Goal: Task Accomplishment & Management: Manage account settings

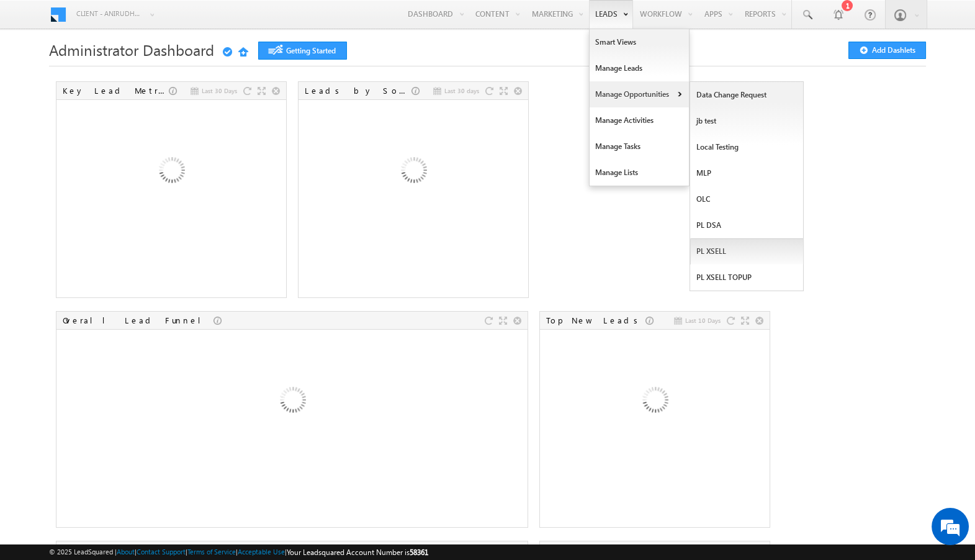
click at [718, 250] on link "PL XSELL" at bounding box center [747, 251] width 114 height 26
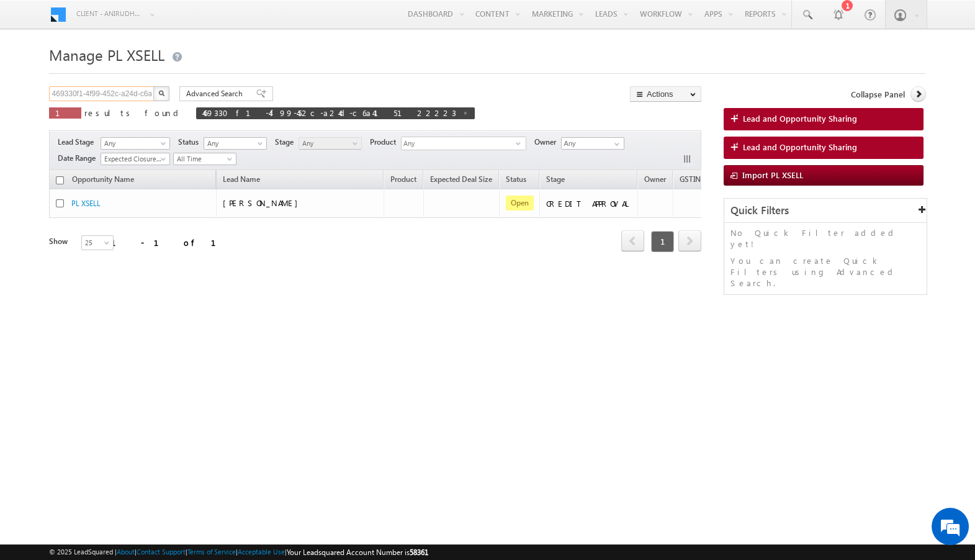
click at [92, 99] on input "469330f1-4f99-452c-a24d-c6a415122223" at bounding box center [102, 93] width 106 height 15
paste input "0979b187-939b-4908-a085-c7e583bae76f"
type input "0979b187-939b-4908-a085-c7e583bae76f"
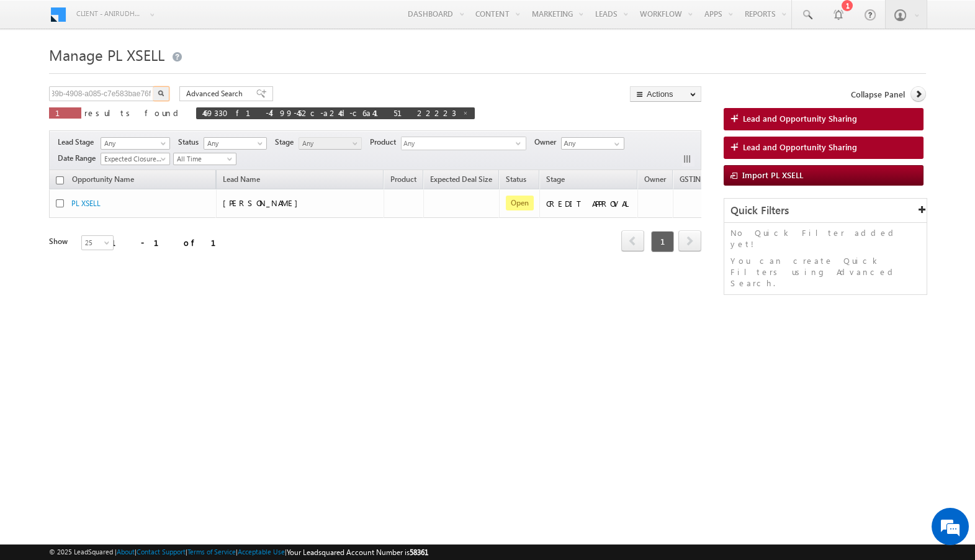
click at [161, 95] on img "button" at bounding box center [161, 93] width 6 height 6
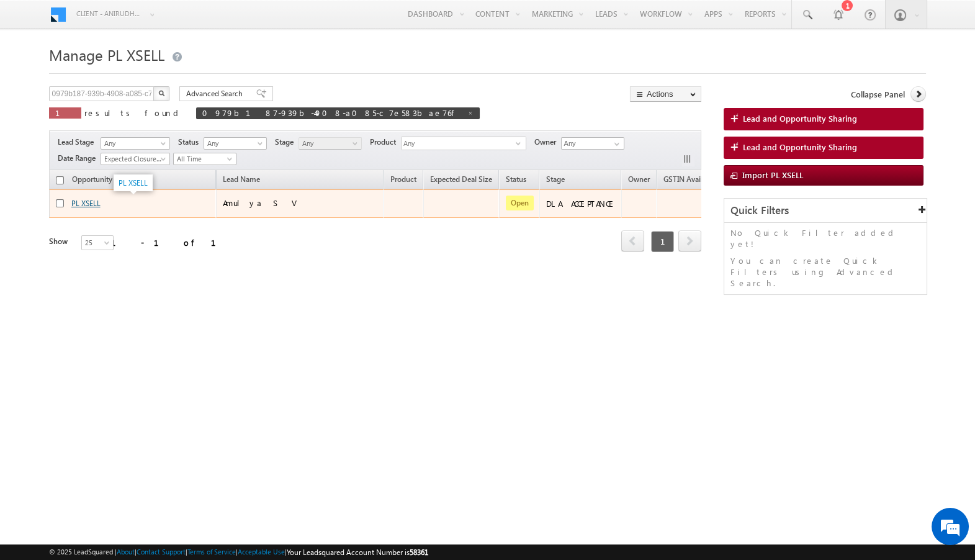
click at [89, 202] on link "PL XSELL" at bounding box center [85, 203] width 29 height 9
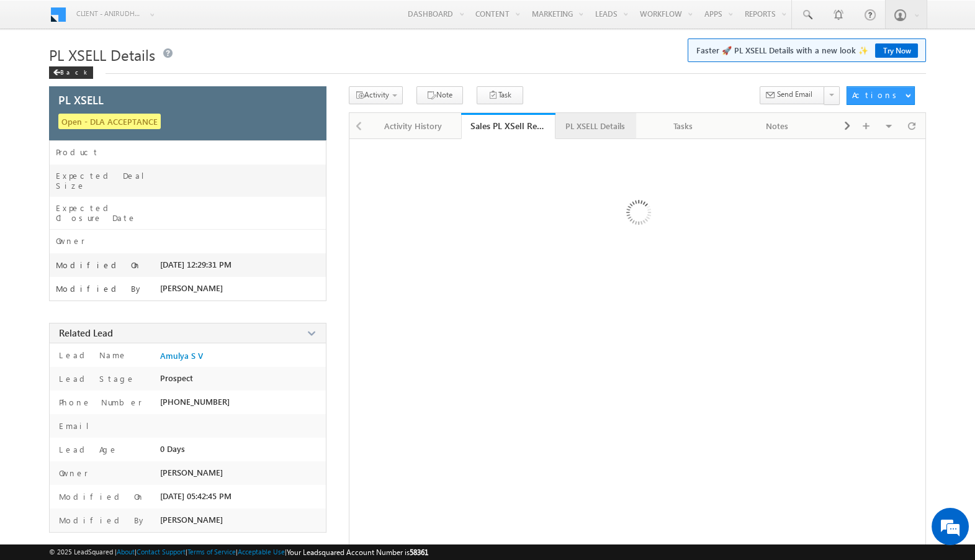
click at [599, 130] on div "PL XSELL Details" at bounding box center [595, 125] width 60 height 15
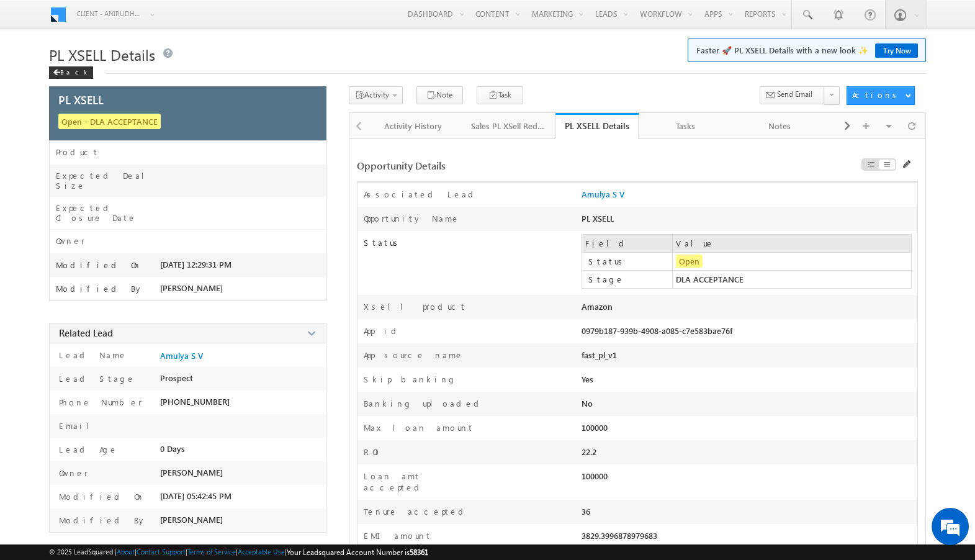
scroll to position [34, 0]
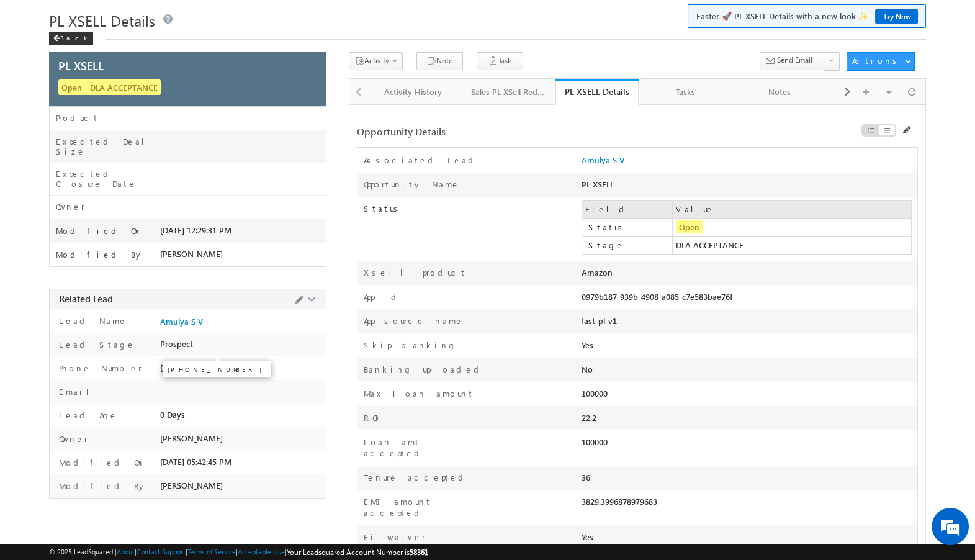
drag, startPoint x: 230, startPoint y: 347, endPoint x: 177, endPoint y: 347, distance: 52.7
click at [177, 362] on div "+91-8977967187" at bounding box center [243, 370] width 166 height 17
copy span "8977967187"
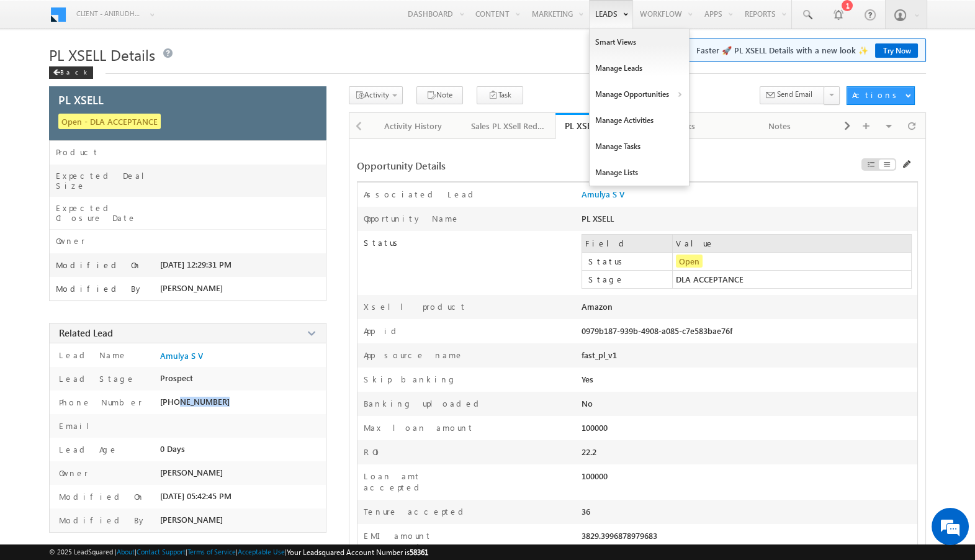
scroll to position [0, 0]
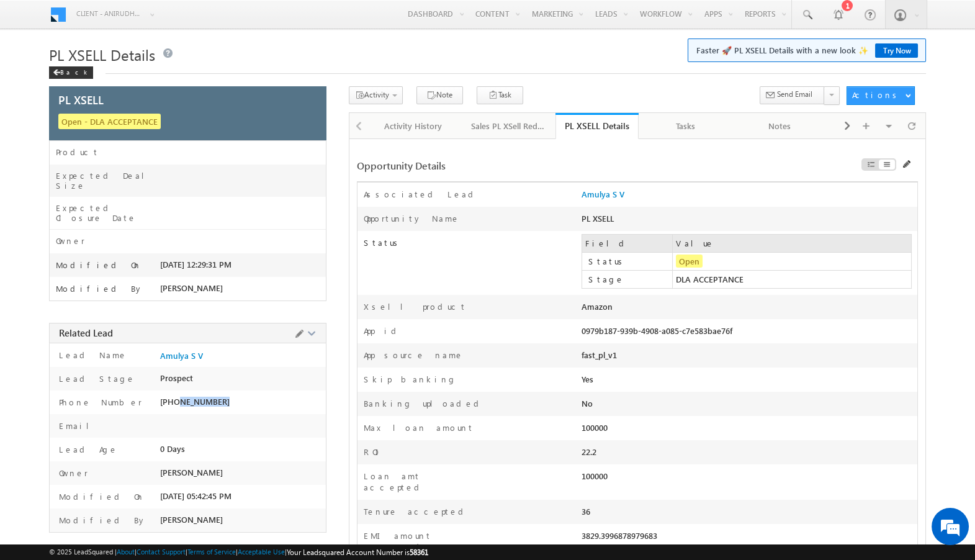
click at [230, 396] on div "[PHONE_NUMBER]" at bounding box center [243, 404] width 166 height 17
drag, startPoint x: 231, startPoint y: 383, endPoint x: 178, endPoint y: 385, distance: 52.7
click at [178, 396] on div "[PHONE_NUMBER]" at bounding box center [243, 404] width 166 height 17
copy span "8977967187"
click at [188, 351] on span "Amulya S V" at bounding box center [181, 356] width 43 height 10
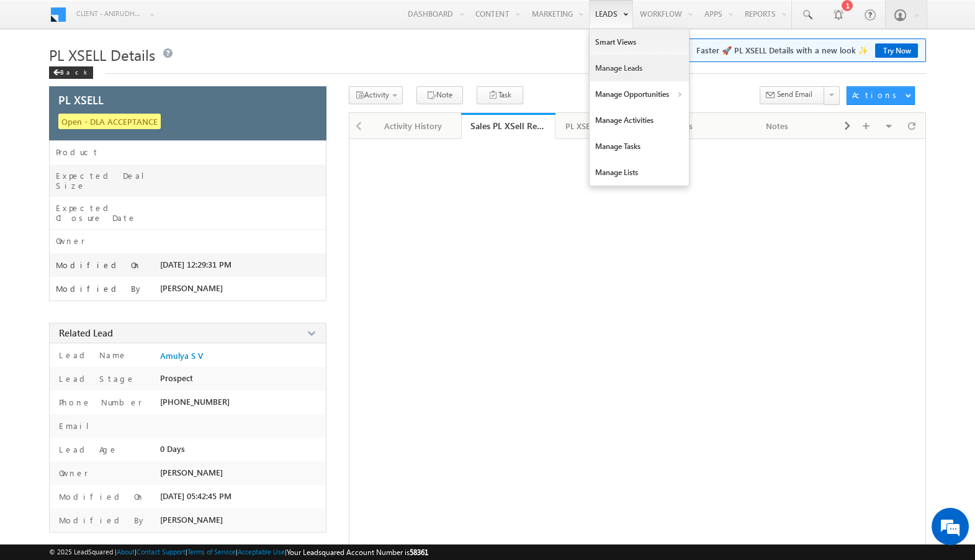
click at [633, 63] on link "Manage Leads" at bounding box center [638, 68] width 99 height 26
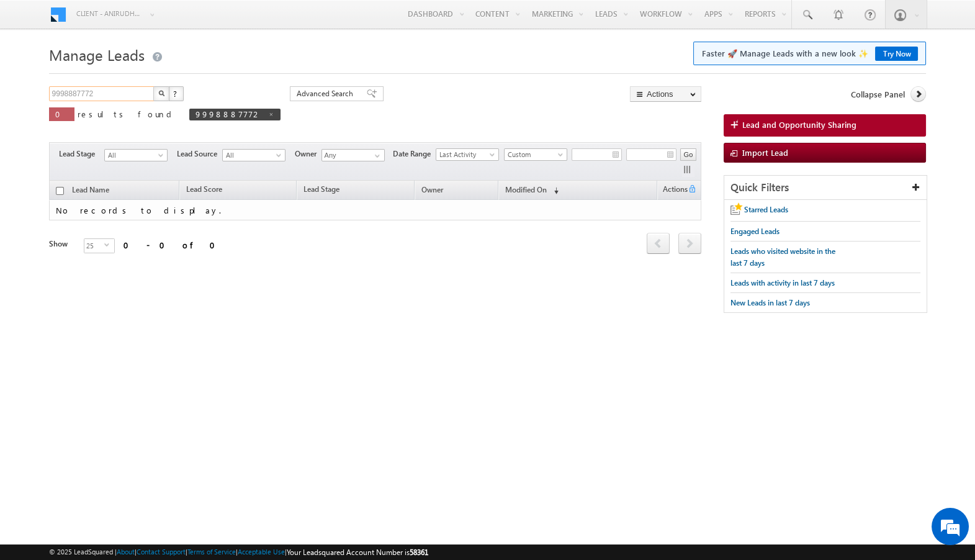
drag, startPoint x: 106, startPoint y: 91, endPoint x: 0, endPoint y: 91, distance: 106.1
click at [0, 91] on body "Menu Client - anirudhparuilsquat (58361) X (My Organization) - capitalfloat (33…" at bounding box center [487, 176] width 975 height 352
paste input "8977967187"
type input "8977967187"
click at [157, 92] on button "button" at bounding box center [161, 93] width 16 height 15
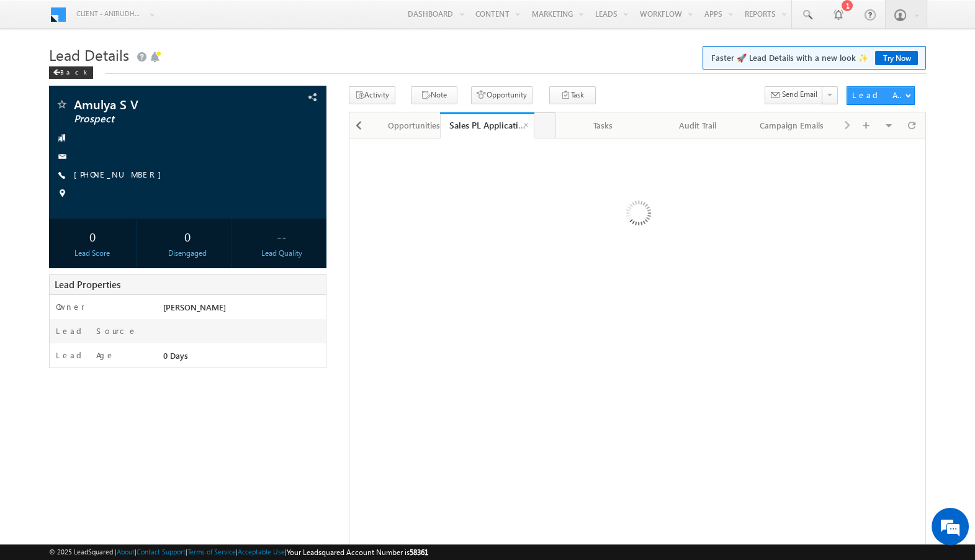
drag, startPoint x: 792, startPoint y: 123, endPoint x: 488, endPoint y: 130, distance: 304.1
click at [357, 126] on span at bounding box center [358, 125] width 7 height 22
click at [512, 122] on div "Lead Details" at bounding box center [507, 125] width 73 height 15
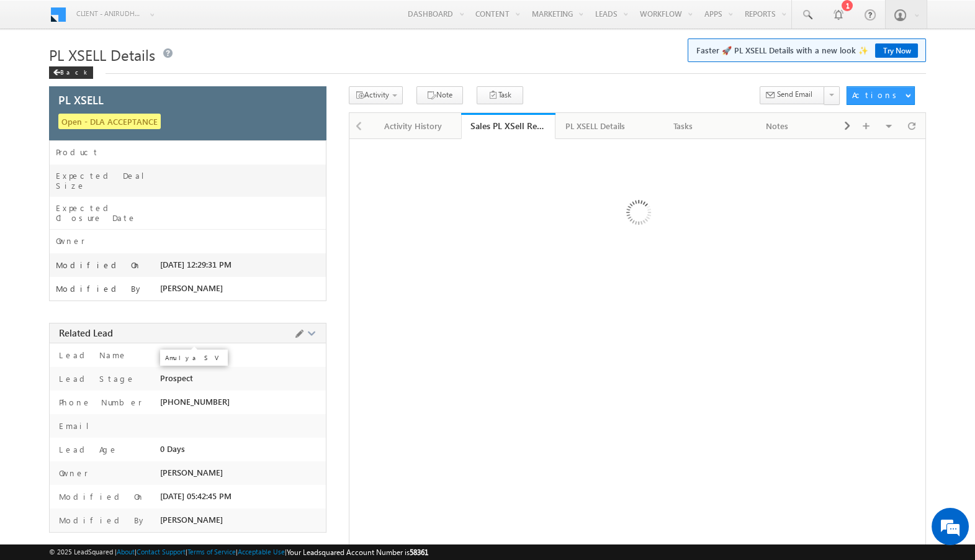
click at [182, 351] on span "Amulya S V" at bounding box center [181, 356] width 43 height 10
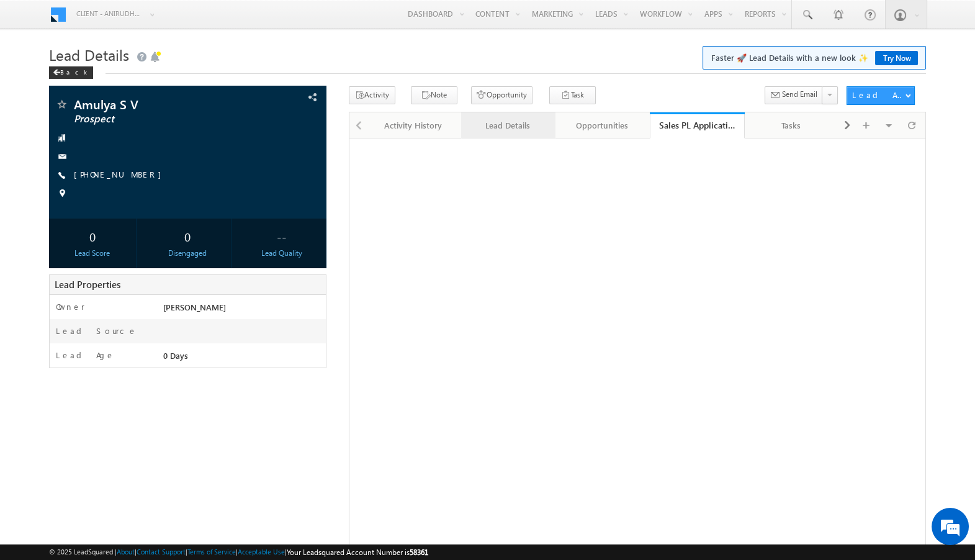
click at [515, 127] on div "Lead Details" at bounding box center [507, 125] width 73 height 15
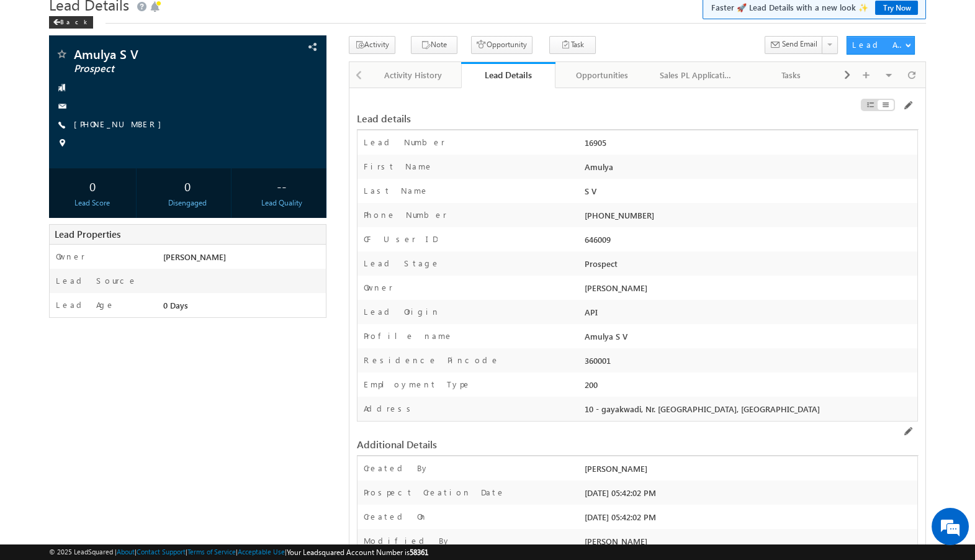
scroll to position [56, 0]
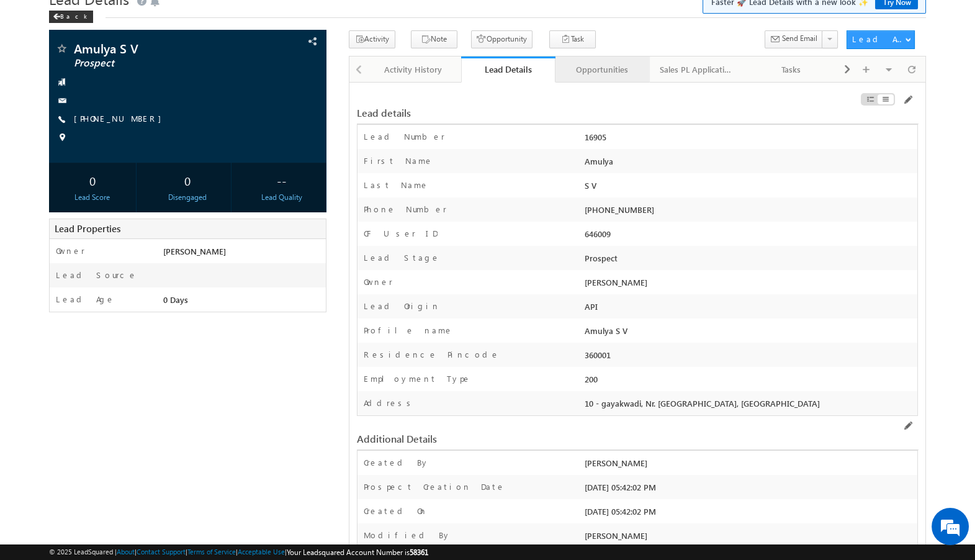
click at [590, 57] on link "Opportunities" at bounding box center [602, 69] width 94 height 26
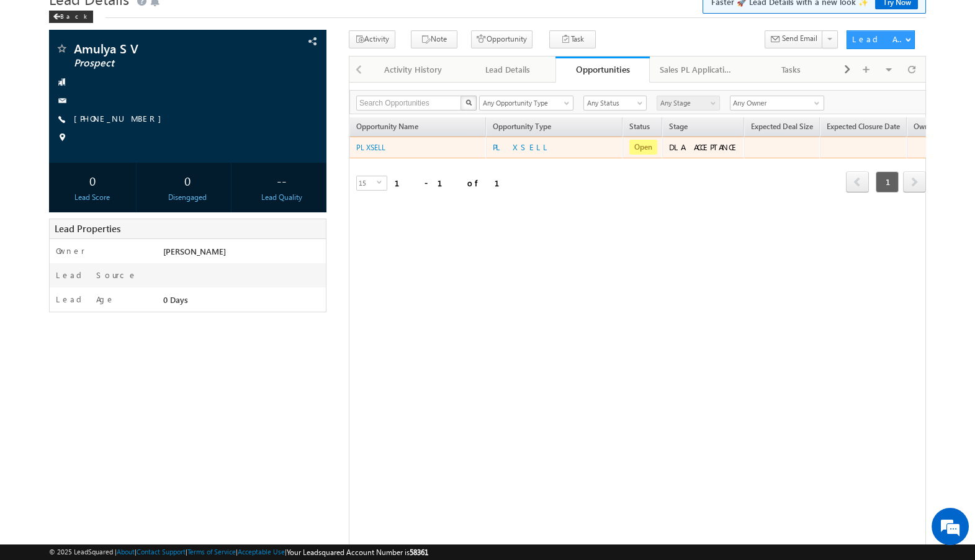
scroll to position [0, 0]
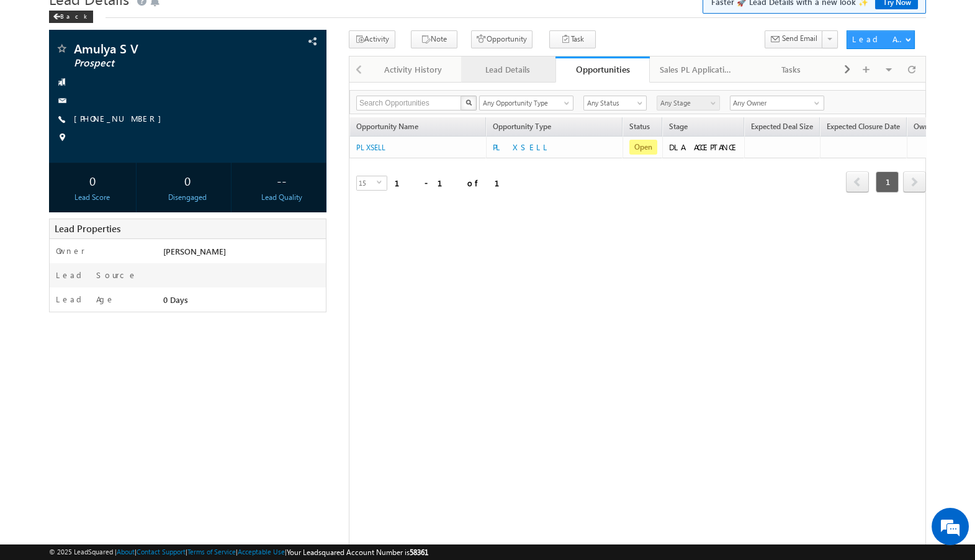
click at [514, 73] on div "Lead Details" at bounding box center [507, 69] width 73 height 15
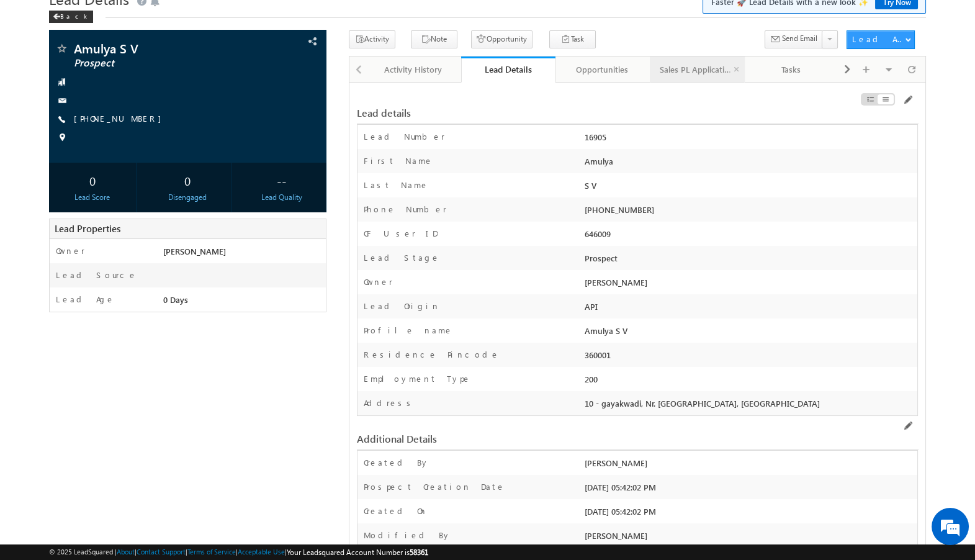
click at [689, 68] on div "Sales PL Application" at bounding box center [695, 69] width 73 height 15
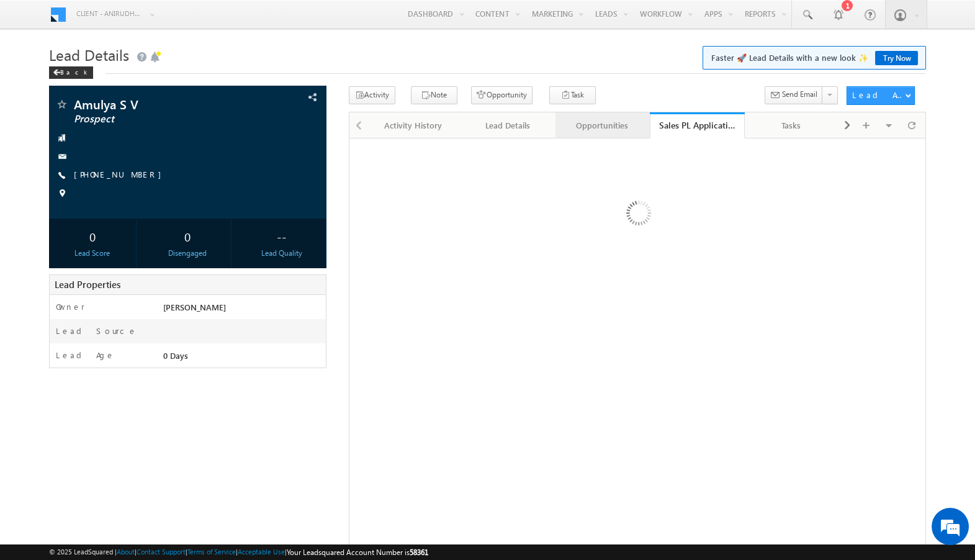
click at [603, 128] on div "Opportunities" at bounding box center [601, 125] width 73 height 15
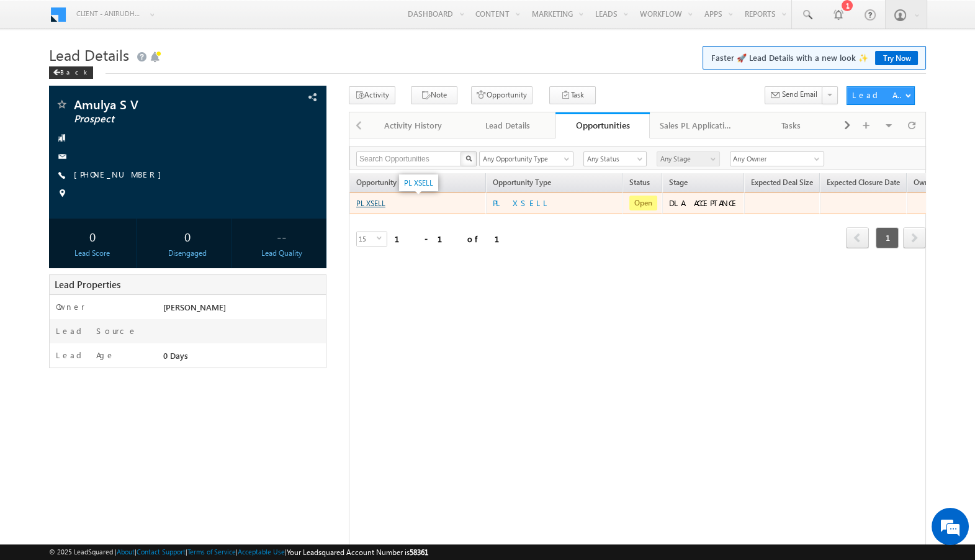
click at [377, 202] on link "PL XSELL" at bounding box center [370, 203] width 29 height 9
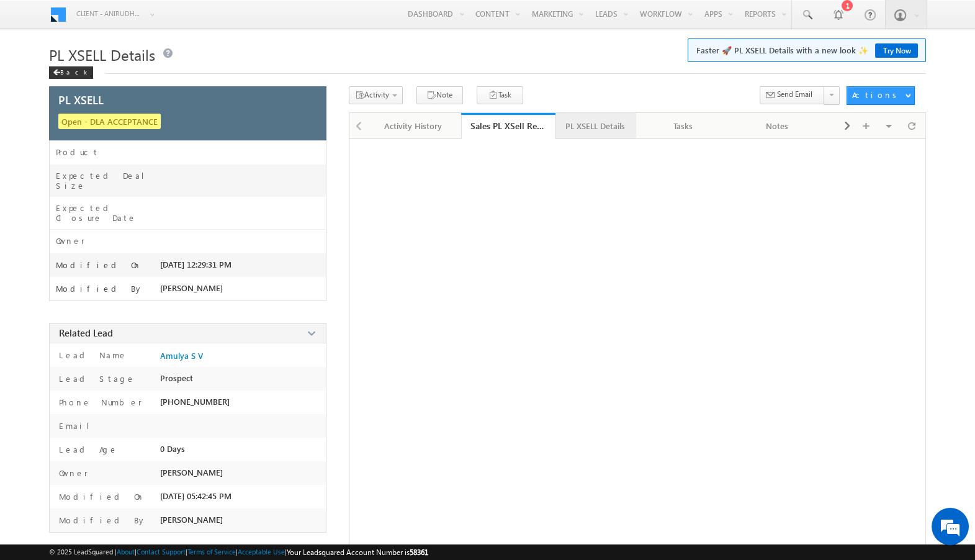
click at [615, 122] on div "PL XSELL Details" at bounding box center [595, 125] width 60 height 15
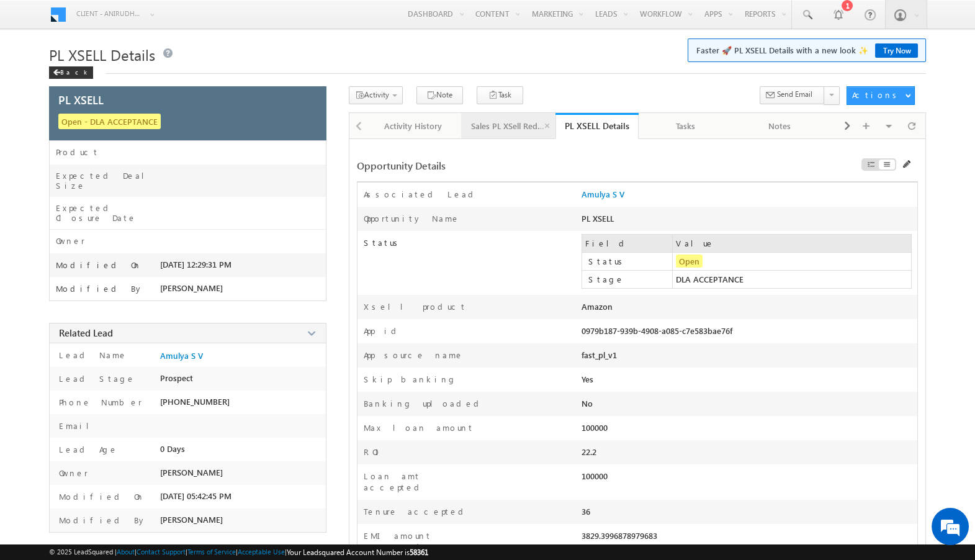
click at [513, 126] on div "Sales PL XSell Redirection" at bounding box center [507, 125] width 73 height 15
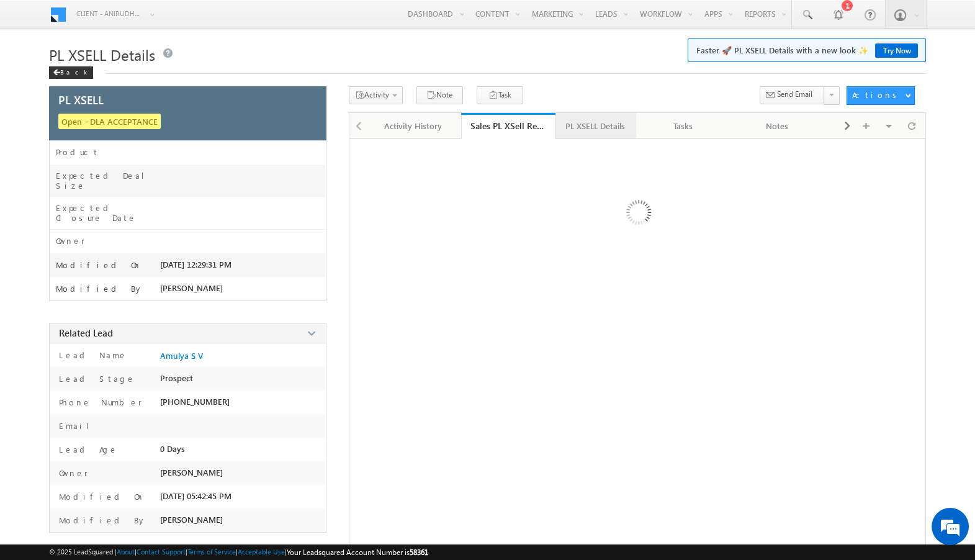
click at [581, 132] on div "PL XSELL Details" at bounding box center [595, 125] width 60 height 15
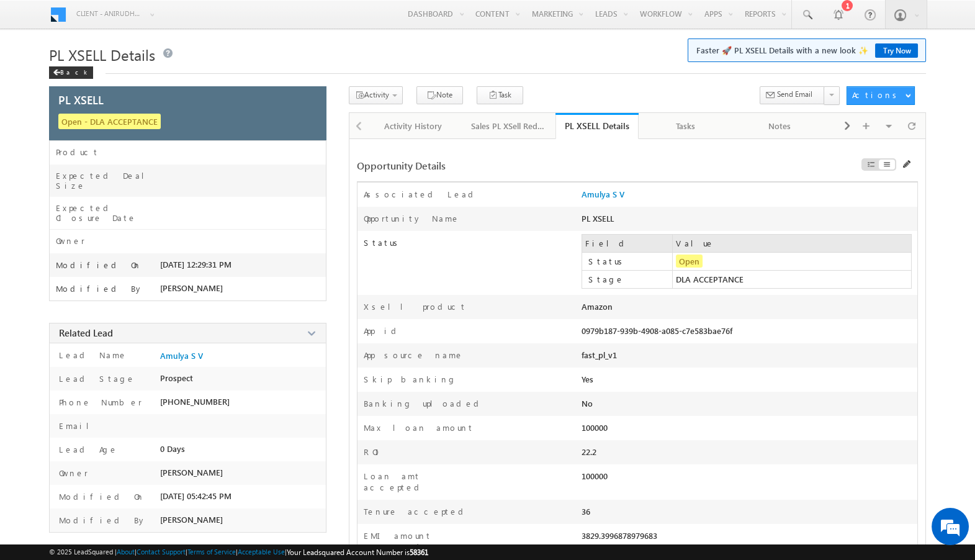
click at [687, 262] on span "Open" at bounding box center [689, 260] width 27 height 13
drag, startPoint x: 579, startPoint y: 329, endPoint x: 791, endPoint y: 318, distance: 211.9
click at [791, 318] on div "Associated Lead * Amulya S V Activity Date 11/08/2025 05:42:02 PM Ops Status" at bounding box center [637, 497] width 561 height 631
drag, startPoint x: 745, startPoint y: 327, endPoint x: 582, endPoint y: 326, distance: 163.2
click at [582, 326] on div "0979b187-939b-4908-a085-c7e583bae76f" at bounding box center [682, 333] width 202 height 17
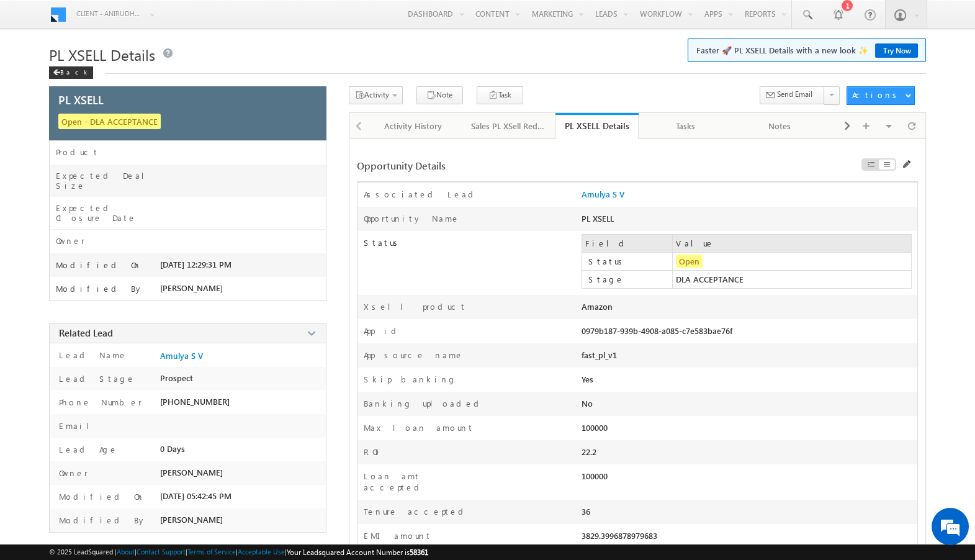
copy div "0979b187-939b-4908-a085-c7e583bae76f"
click at [909, 161] on span at bounding box center [907, 164] width 9 height 9
click at [488, 130] on div "Sales PL XSell Redirection" at bounding box center [507, 125] width 73 height 15
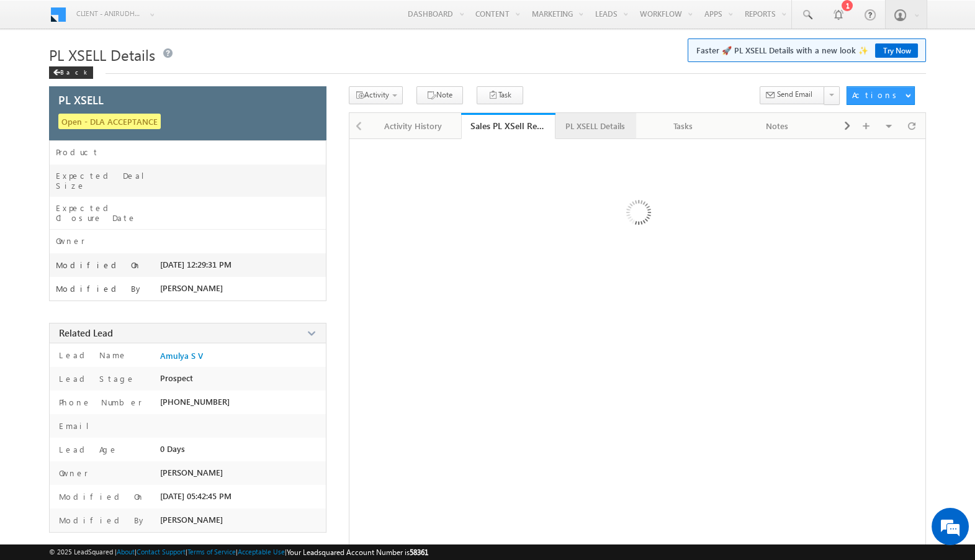
click at [599, 132] on div "PL XSELL Details" at bounding box center [595, 125] width 60 height 15
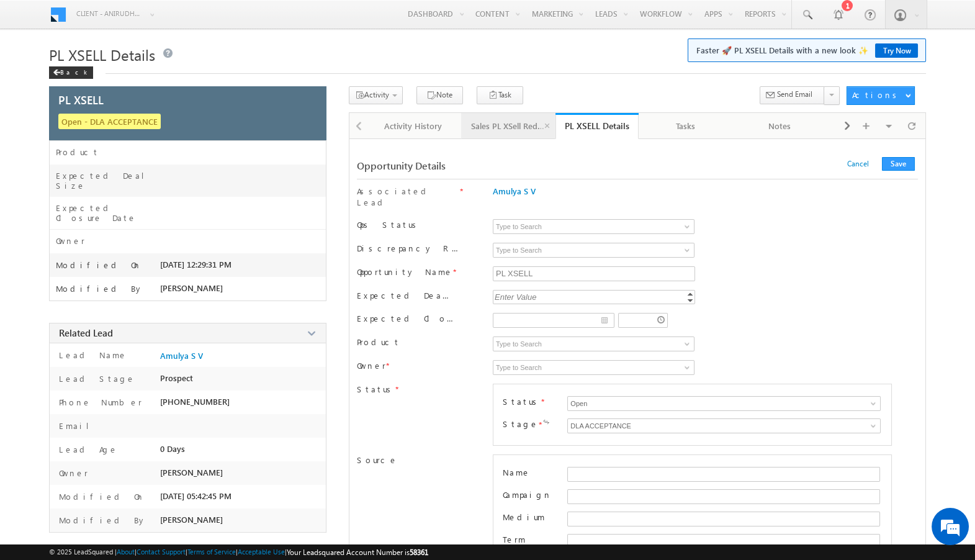
click at [490, 136] on link "Sales PL XSell Redirection" at bounding box center [508, 126] width 94 height 26
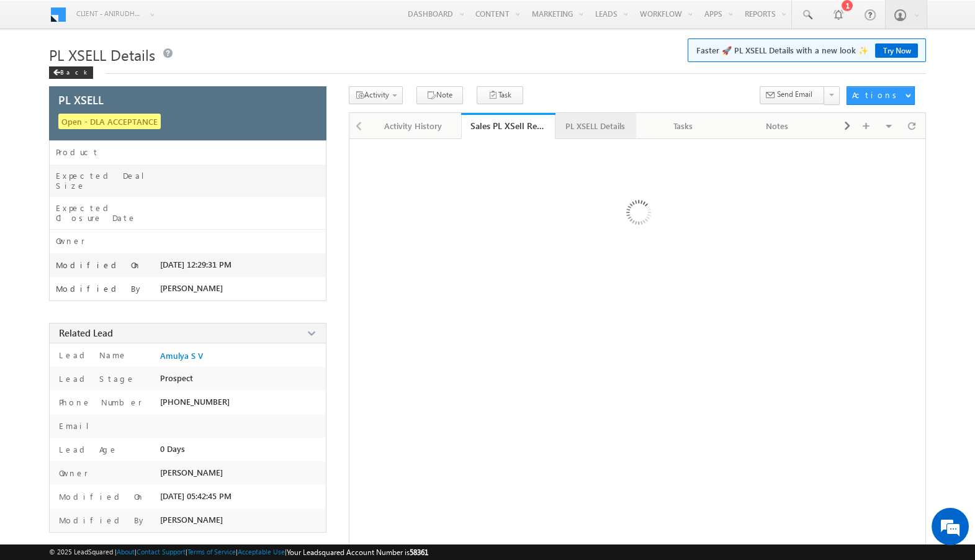
click at [574, 134] on link "PL XSELL Details" at bounding box center [595, 126] width 81 height 26
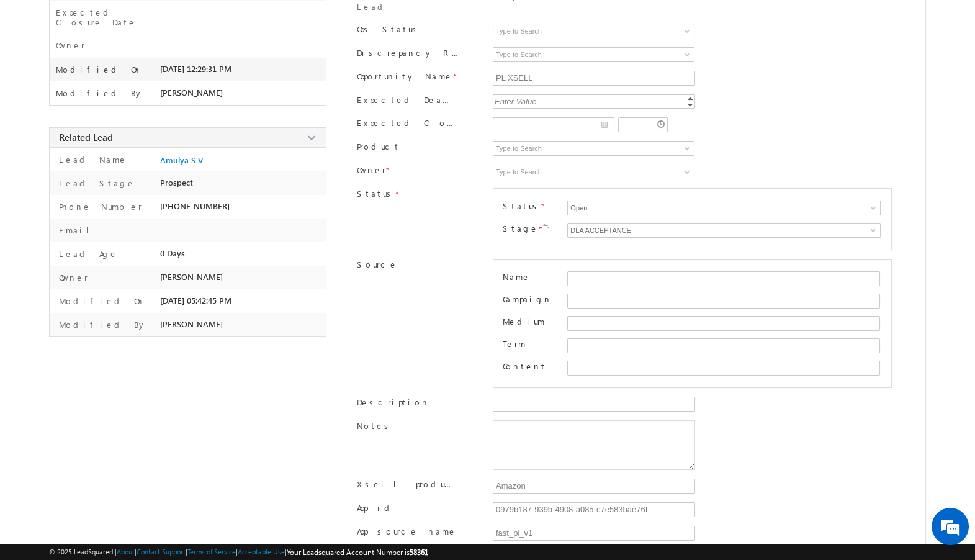
scroll to position [236, 0]
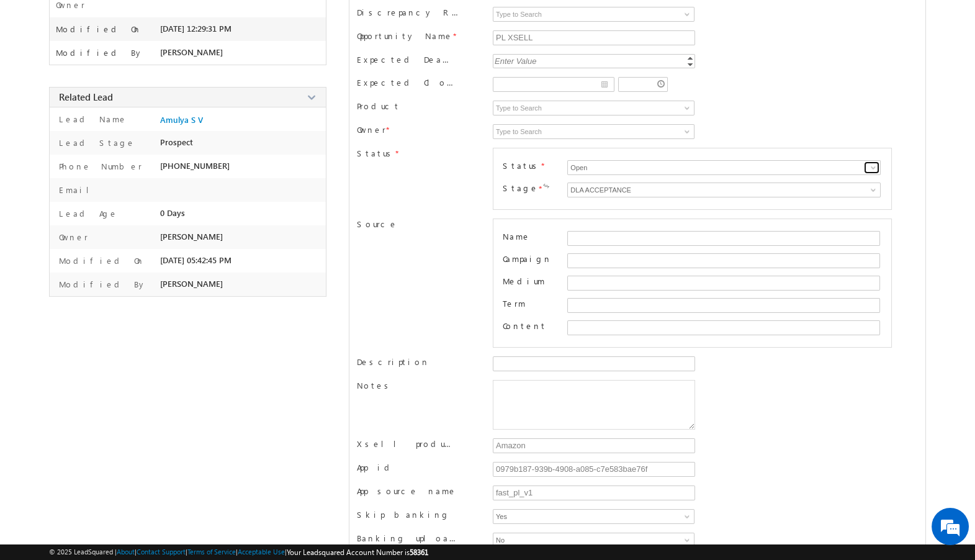
click at [867, 161] on link at bounding box center [872, 167] width 16 height 12
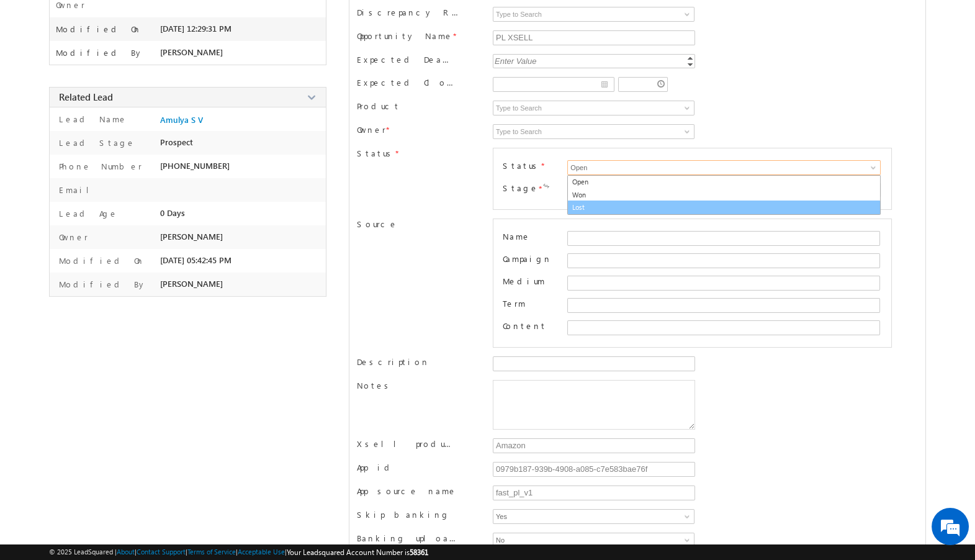
click at [584, 200] on link "Lost" at bounding box center [723, 207] width 313 height 14
type input "Lost"
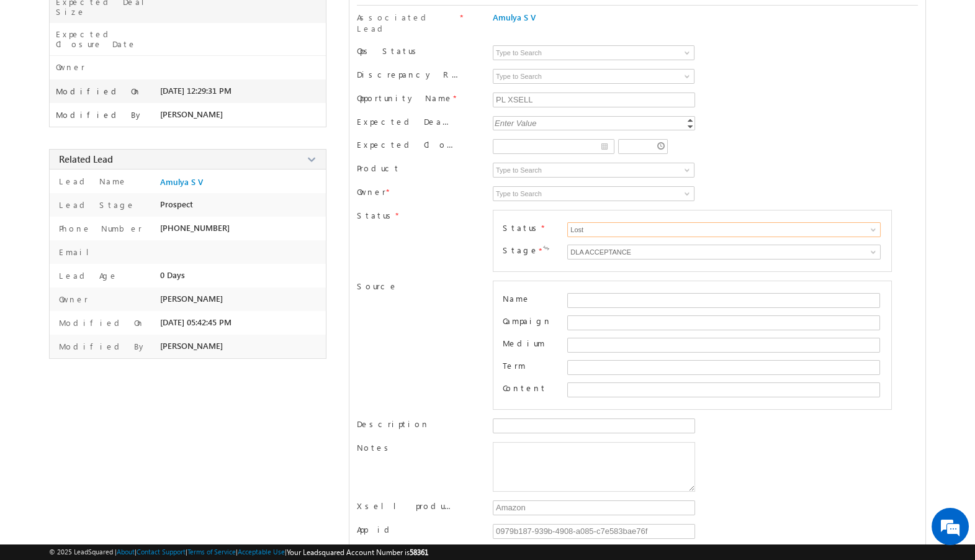
scroll to position [171, 0]
click at [689, 190] on link at bounding box center [685, 196] width 16 height 12
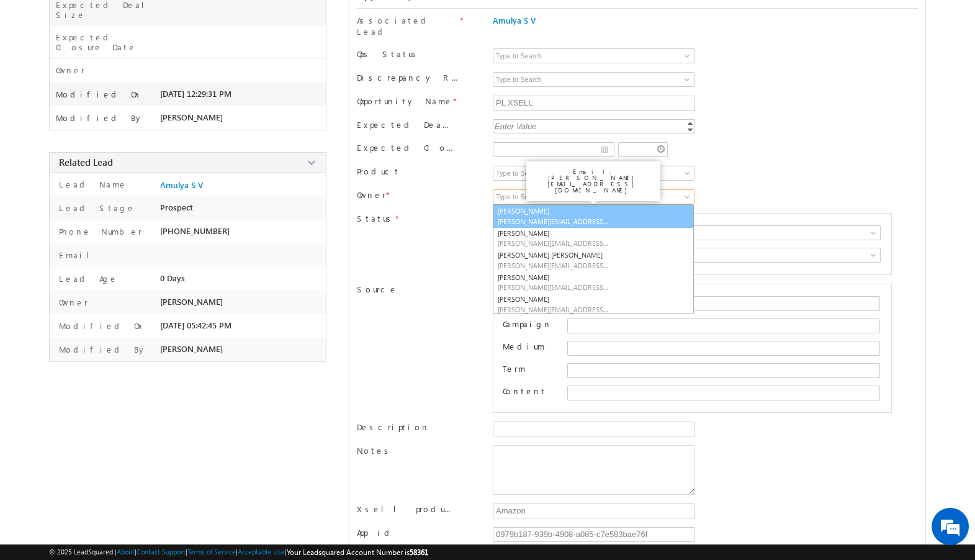
click at [534, 217] on span "aakanksha.d+lsquat@capitalfloat.com" at bounding box center [554, 221] width 112 height 9
type input "[PERSON_NAME]"
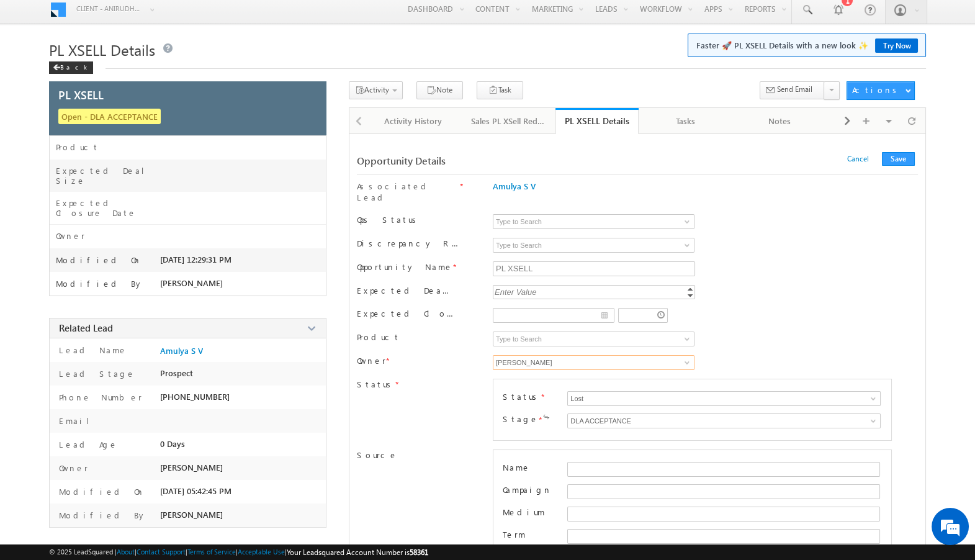
scroll to position [0, 0]
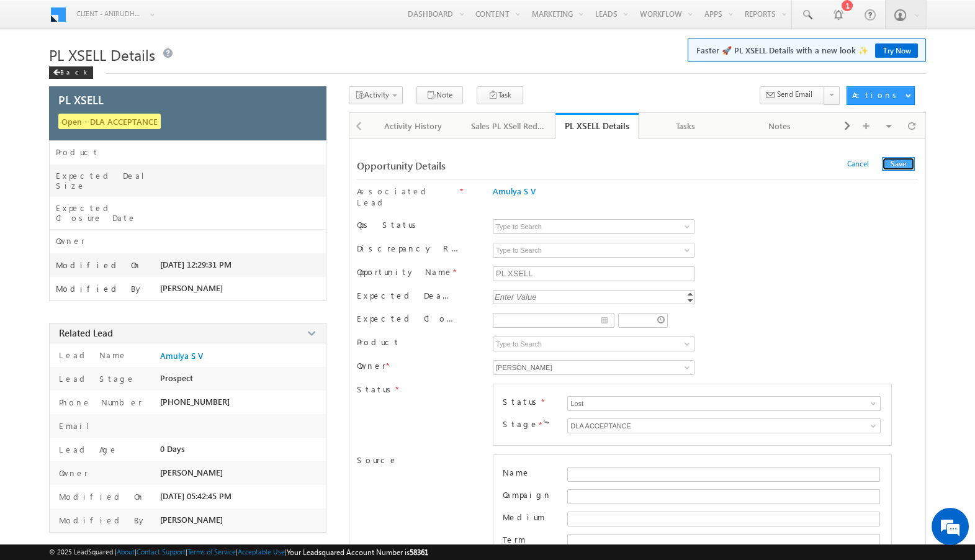
click at [909, 163] on button "Save" at bounding box center [898, 164] width 33 height 14
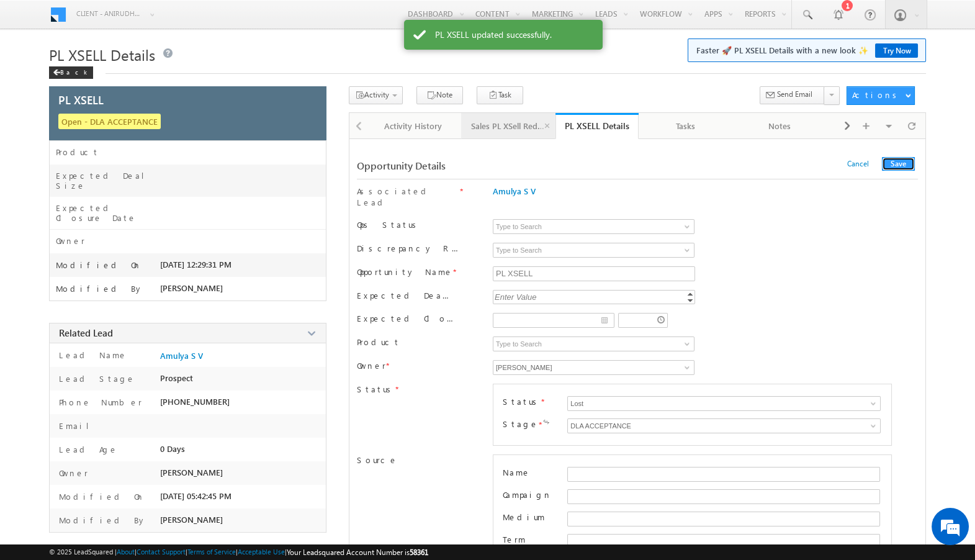
click at [514, 122] on div "Sales PL XSell Redirection" at bounding box center [507, 125] width 73 height 15
